Goal: Browse casually: Explore the website without a specific task or goal

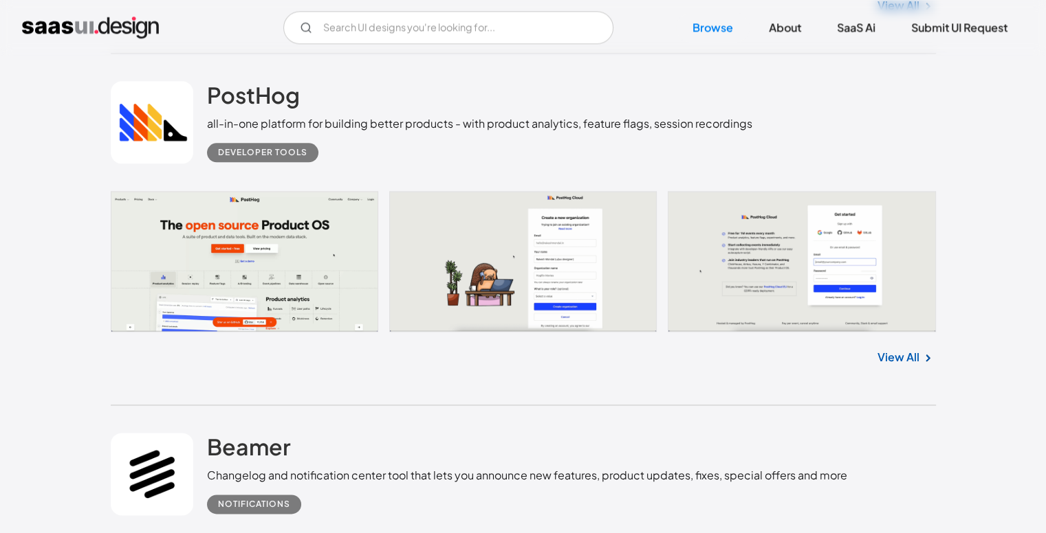
scroll to position [1787, 0]
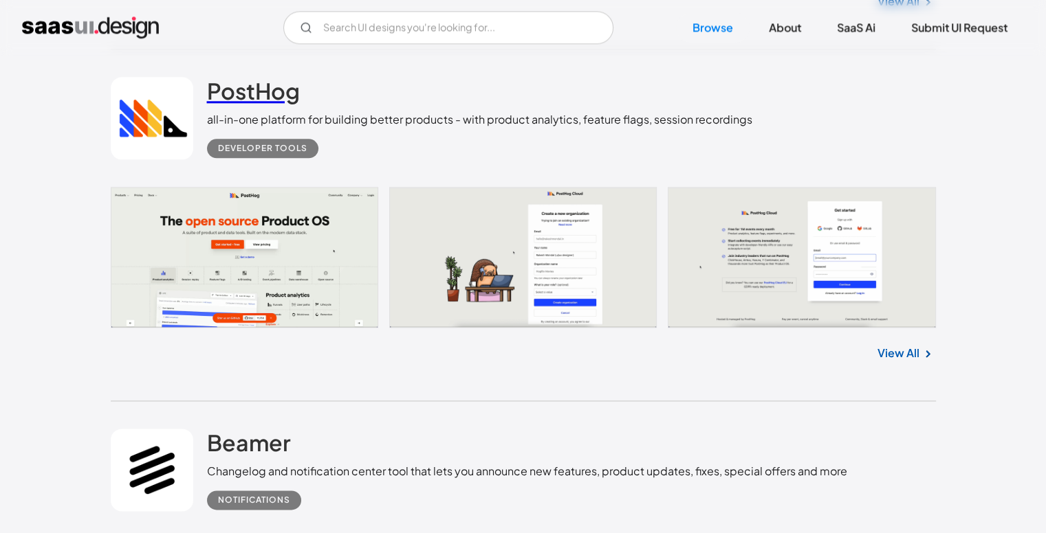
click at [258, 77] on h2 "PostHog" at bounding box center [253, 90] width 93 height 27
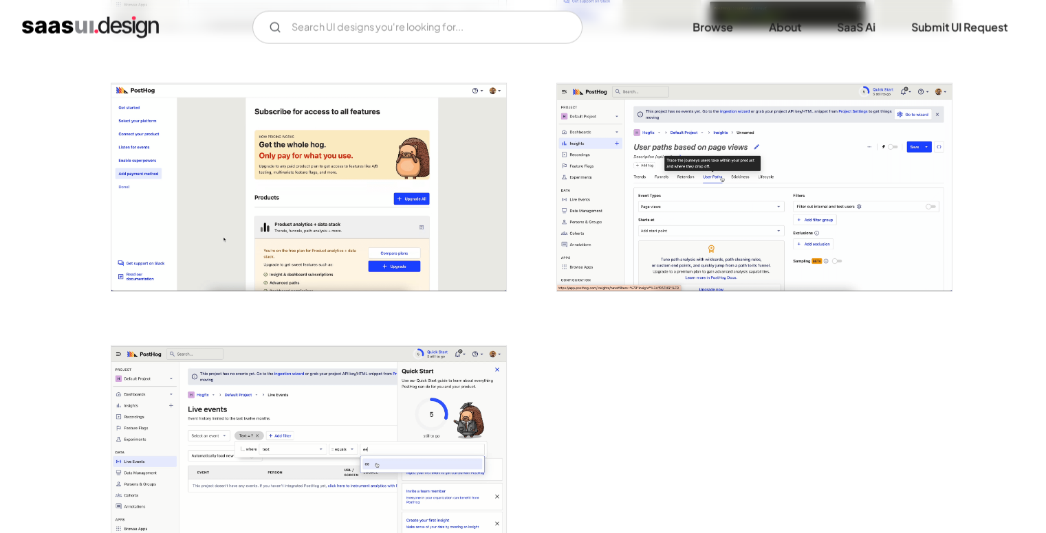
scroll to position [3089, 0]
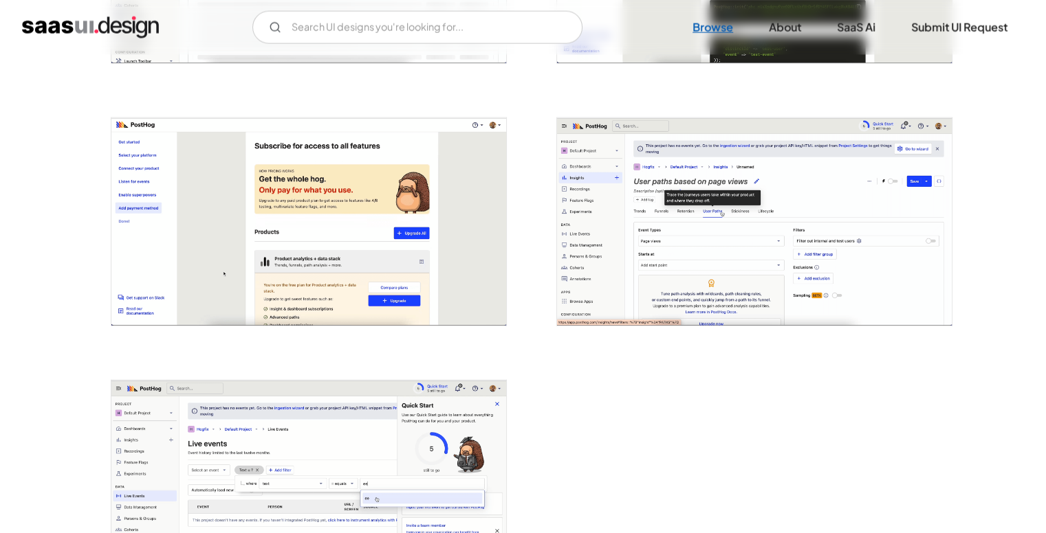
click at [696, 26] on link "Browse" at bounding box center [713, 27] width 74 height 30
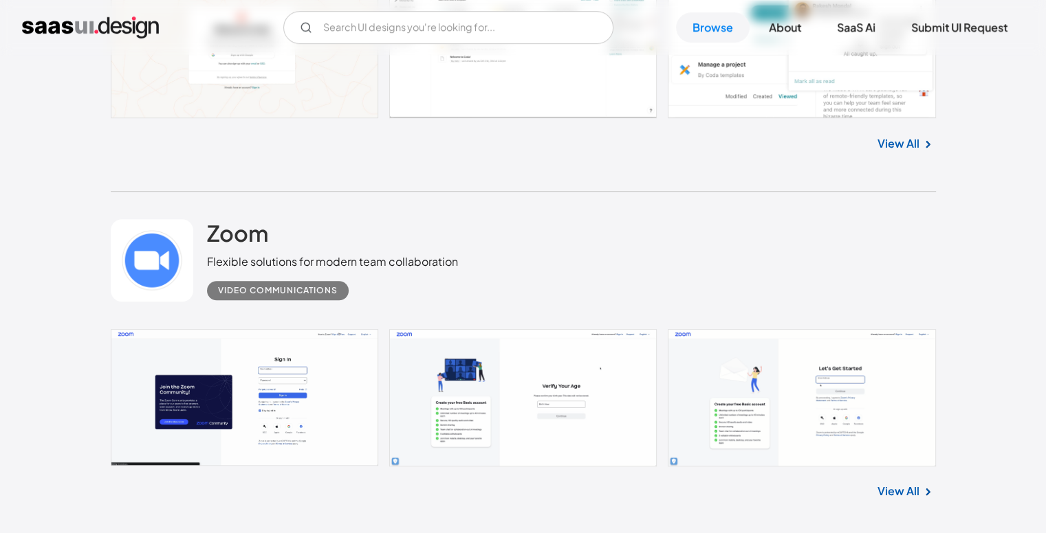
scroll to position [962, 0]
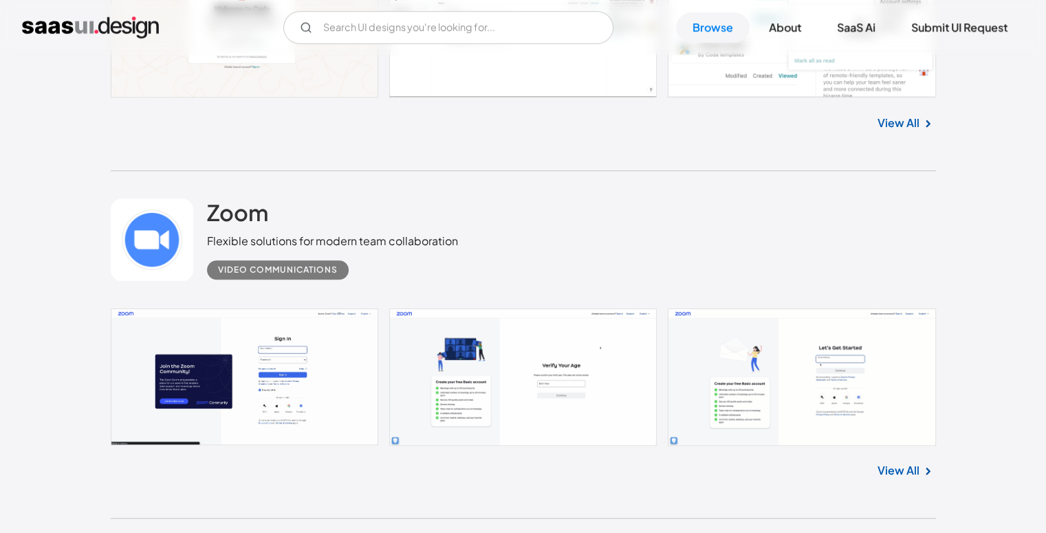
click at [379, 237] on div "Flexible solutions for modern team collaboration" at bounding box center [332, 241] width 251 height 16
click at [250, 208] on h2 "Zoom" at bounding box center [237, 212] width 61 height 27
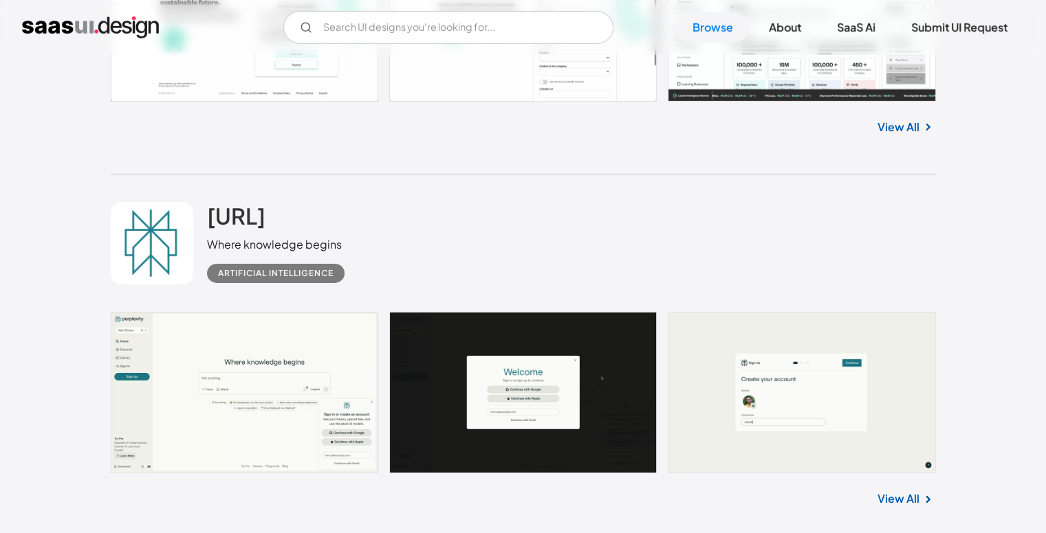
scroll to position [4606, 0]
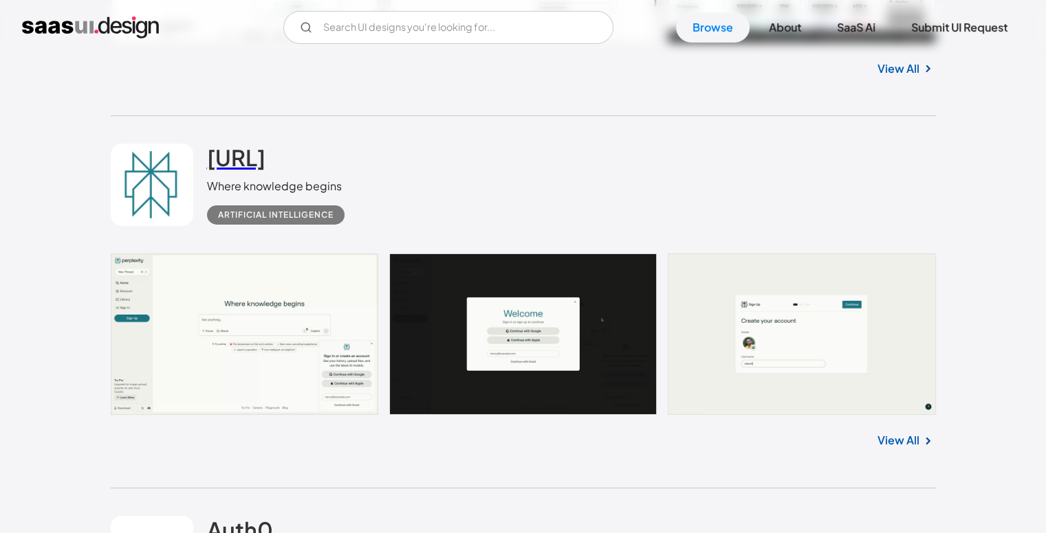
click at [234, 163] on h2 "[URL]" at bounding box center [236, 157] width 58 height 27
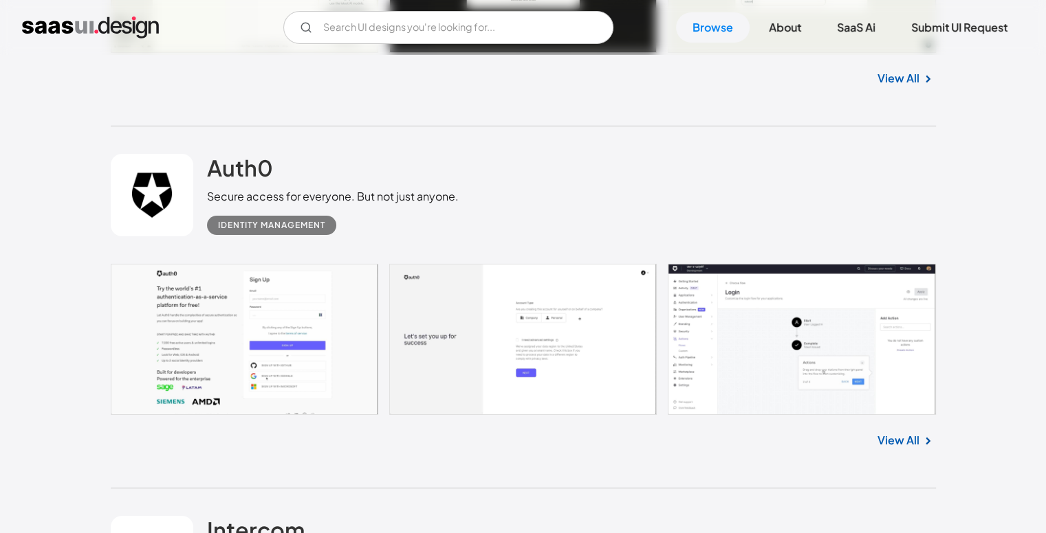
scroll to position [5018, 0]
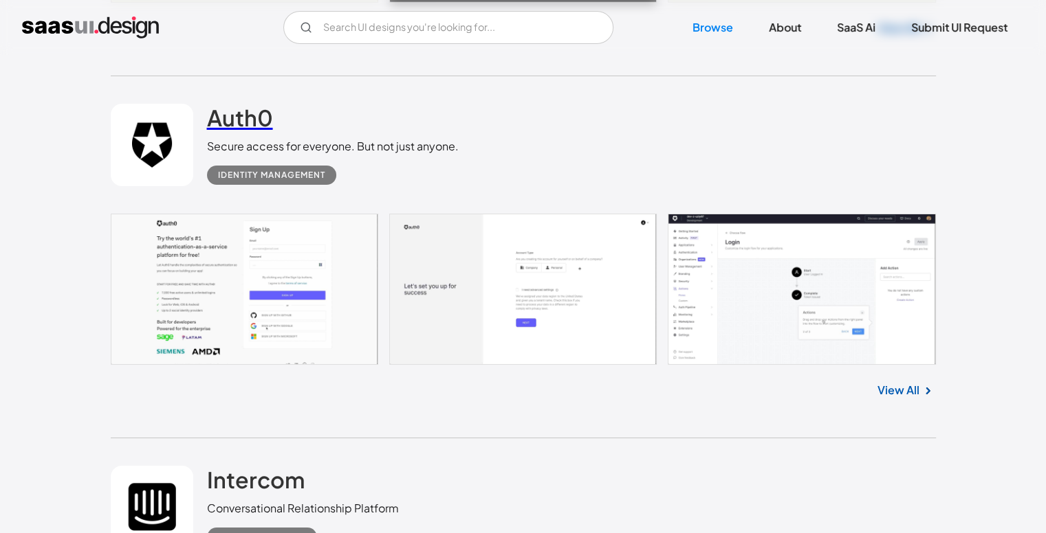
click at [254, 122] on h2 "Auth0" at bounding box center [240, 117] width 66 height 27
click at [858, 23] on link "SaaS Ai" at bounding box center [855, 27] width 71 height 30
click at [809, 30] on link "About" at bounding box center [784, 27] width 65 height 30
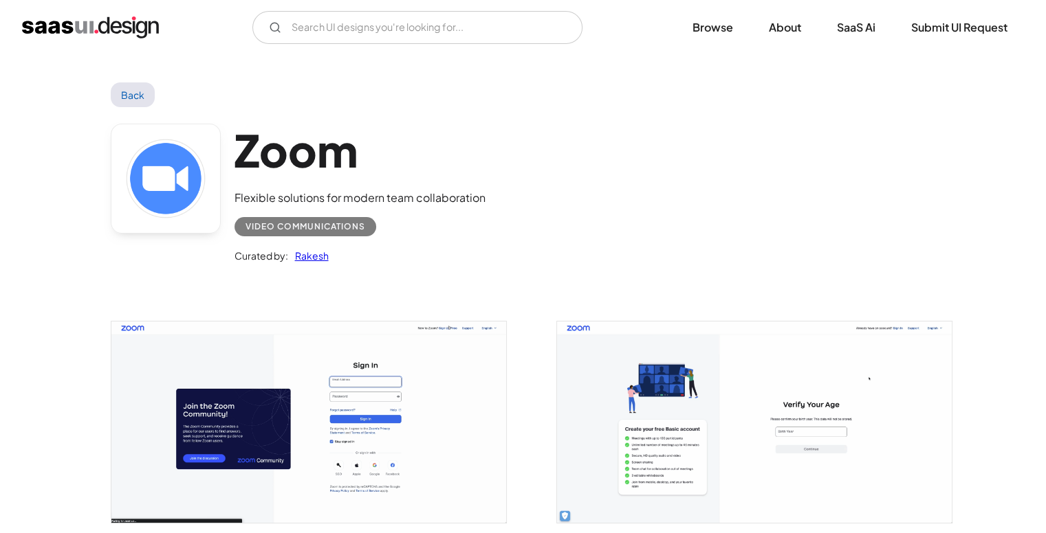
click at [300, 257] on link "Rakesh" at bounding box center [308, 255] width 41 height 16
click at [129, 89] on link "Back" at bounding box center [133, 94] width 45 height 25
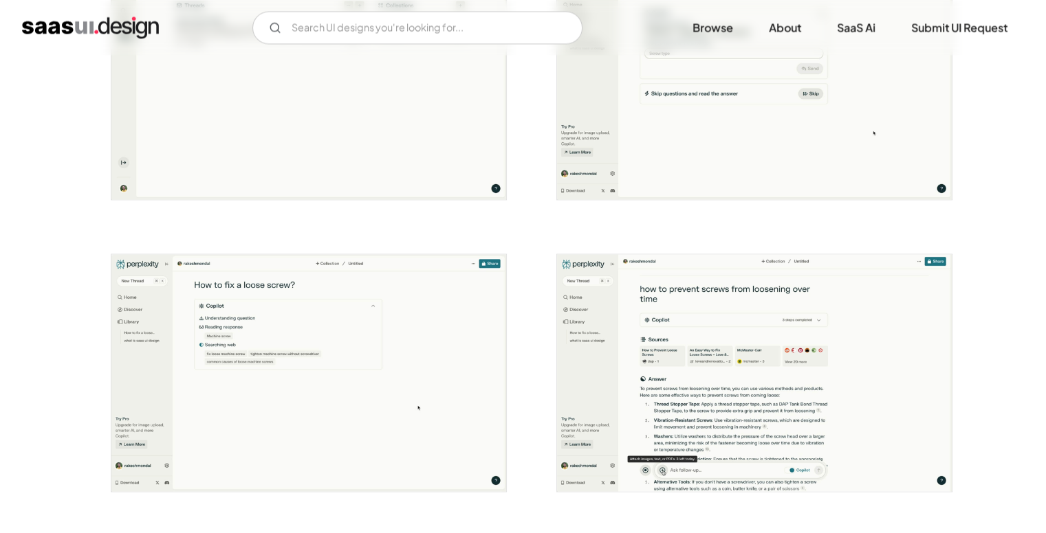
scroll to position [2860, 0]
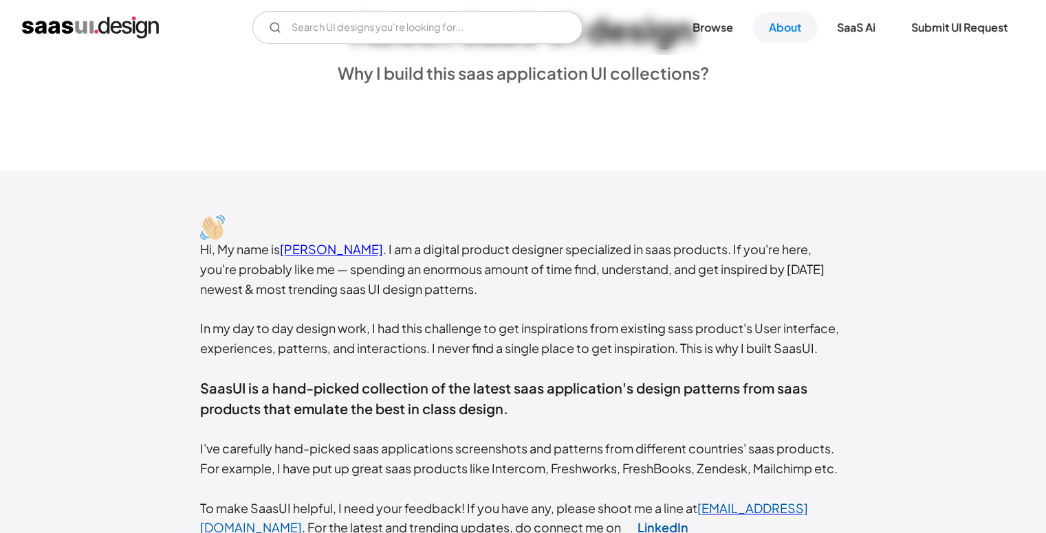
scroll to position [206, 0]
